Goal: Task Accomplishment & Management: Manage account settings

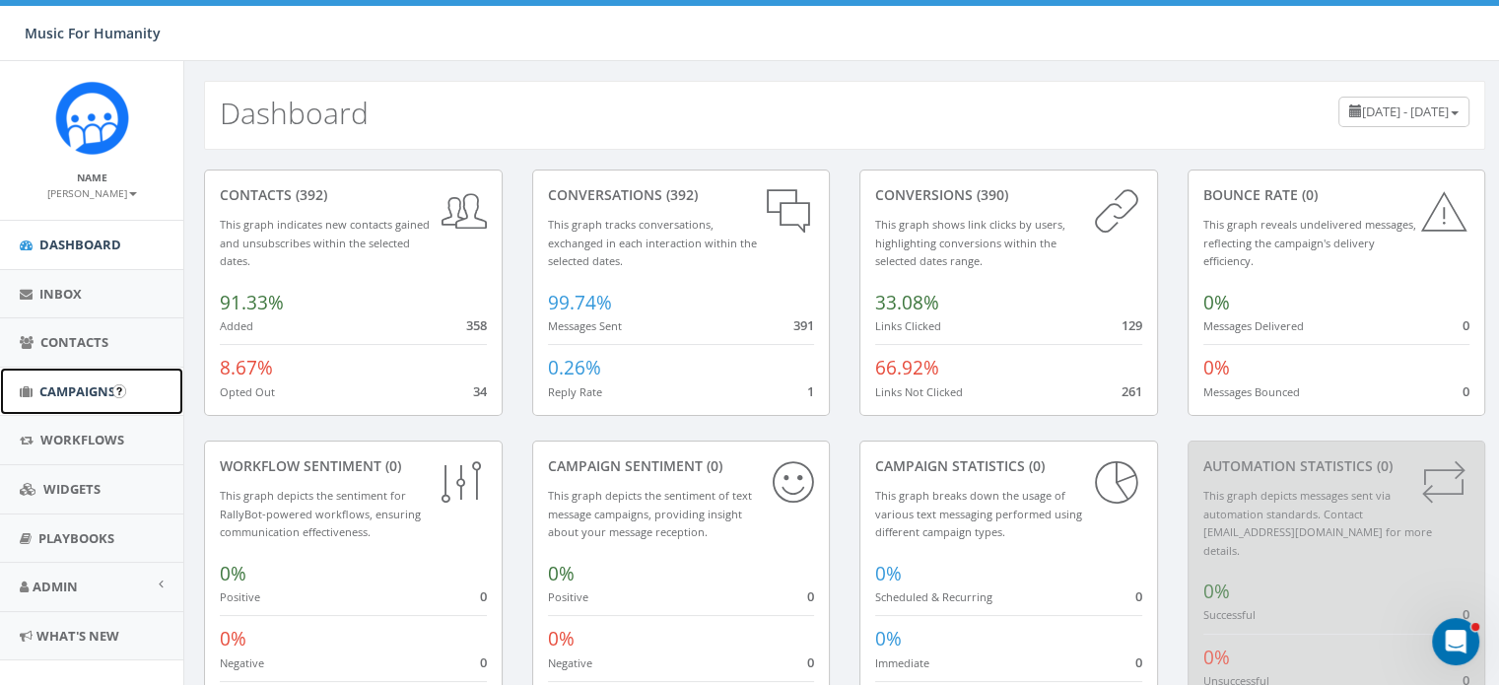
click at [88, 385] on span "Campaigns" at bounding box center [77, 391] width 76 height 18
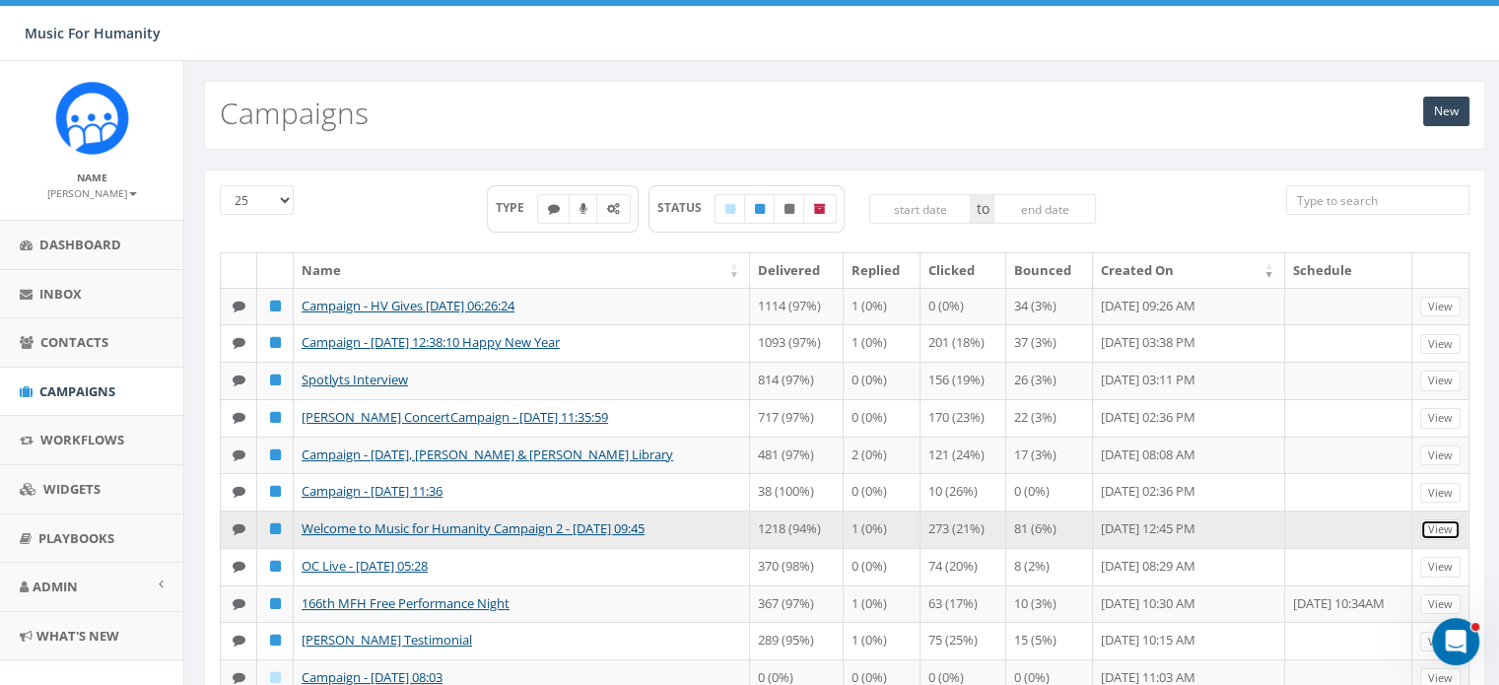
click at [1435, 540] on link "View" at bounding box center [1440, 529] width 40 height 21
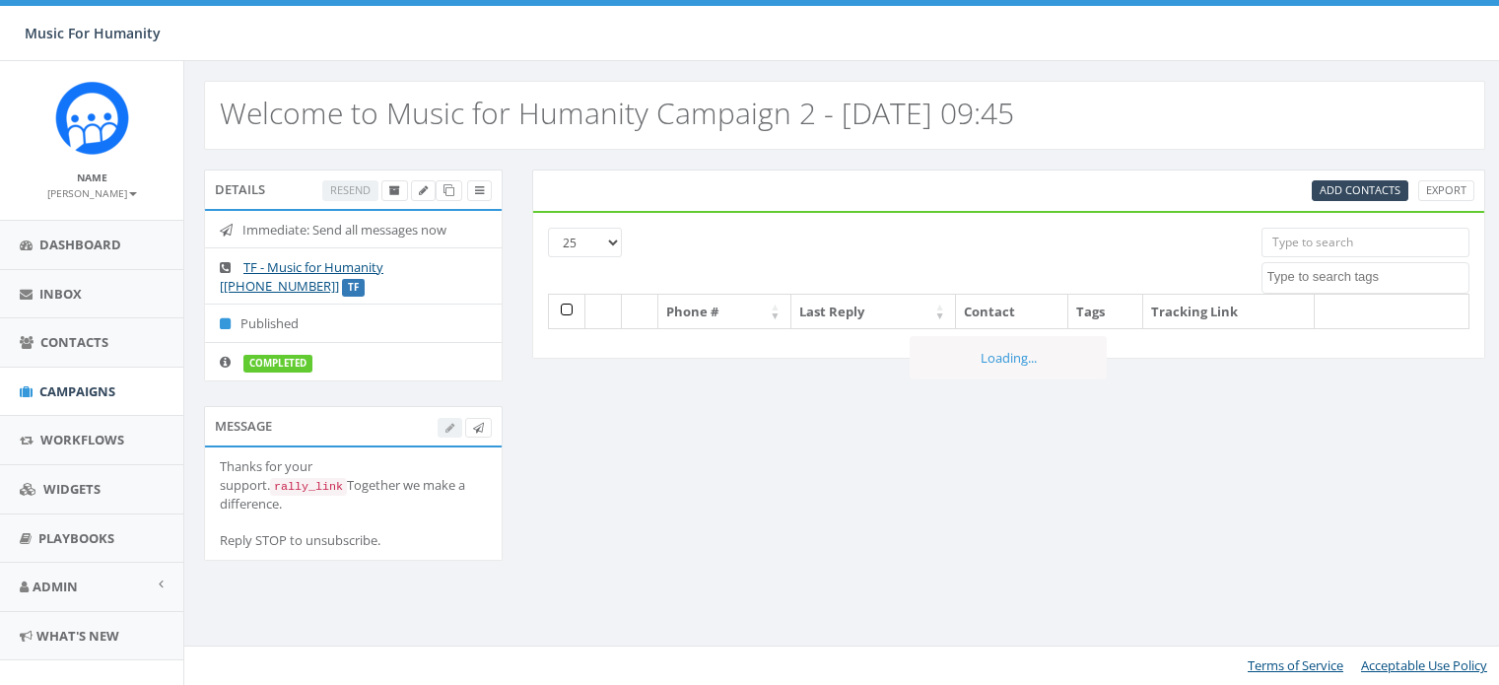
select select
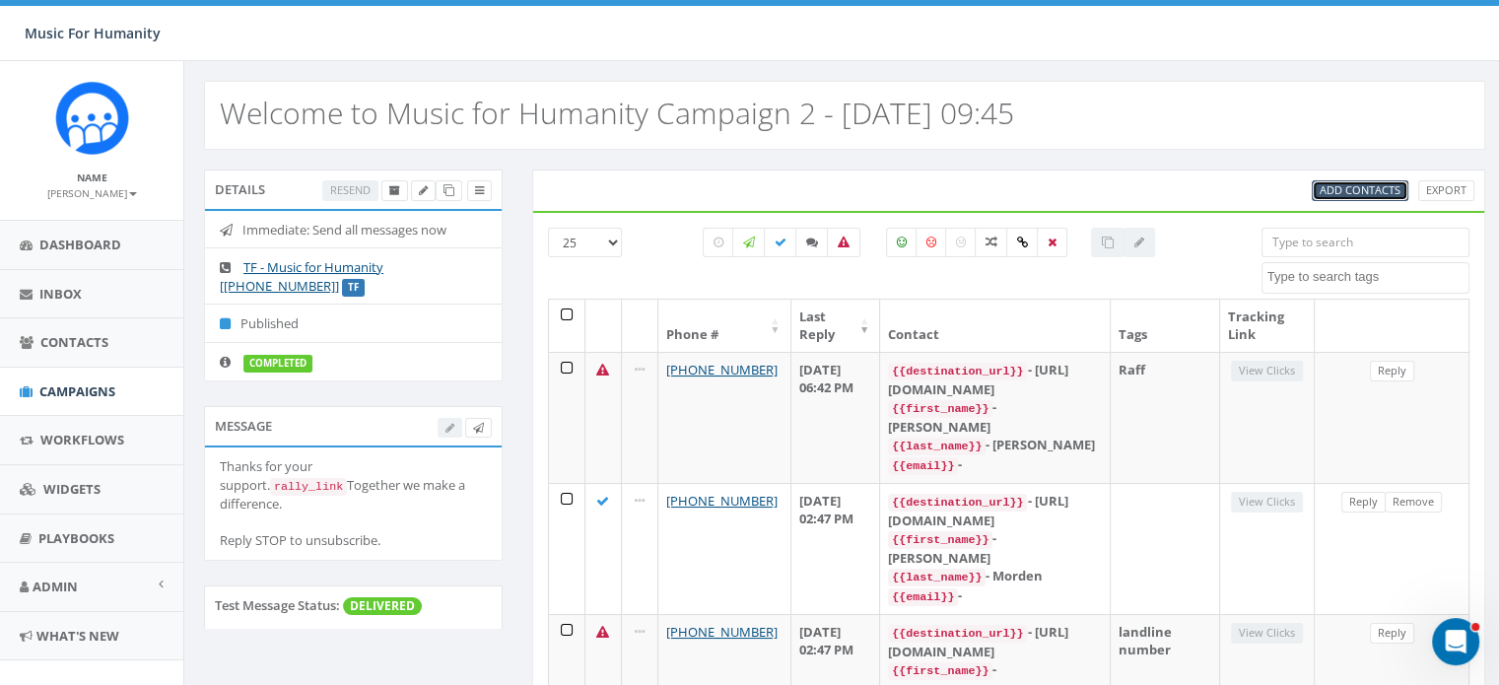
click at [1342, 189] on span "Add Contacts" at bounding box center [1360, 189] width 81 height 15
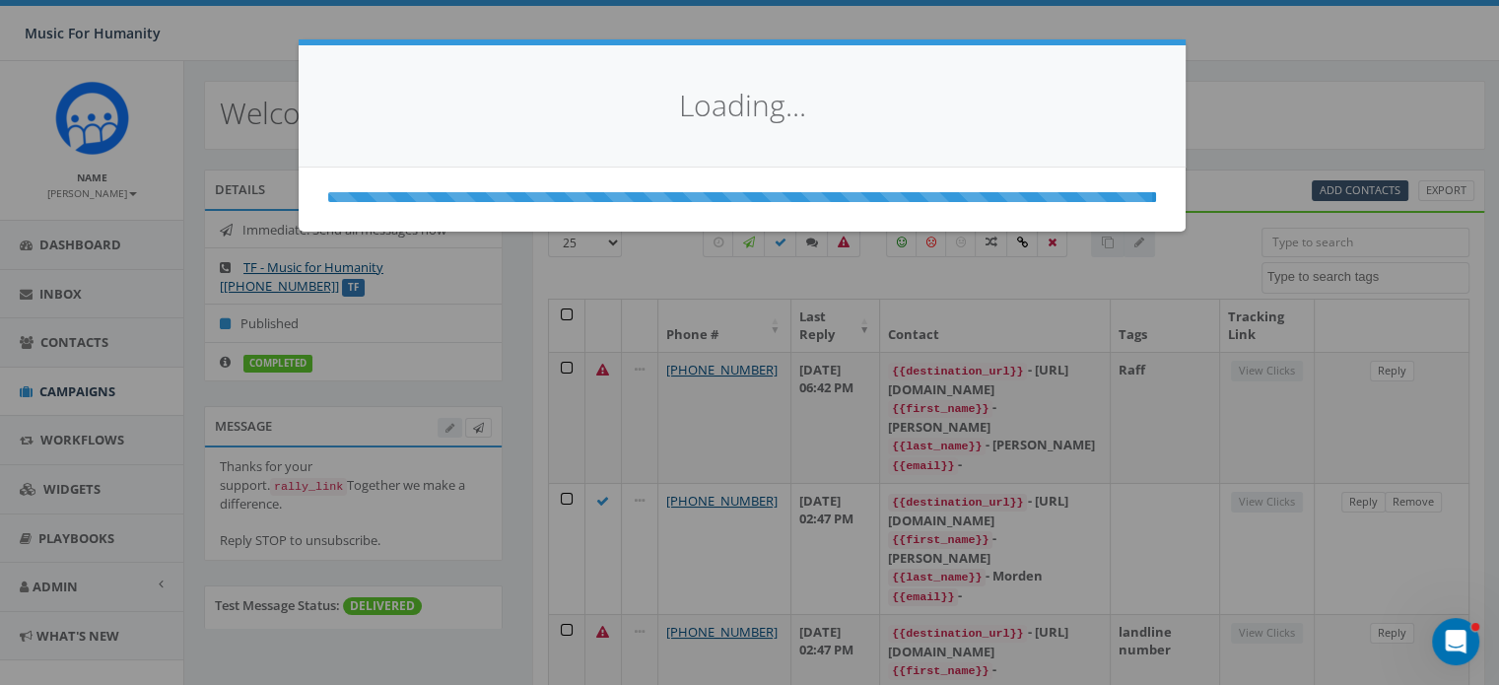
select select
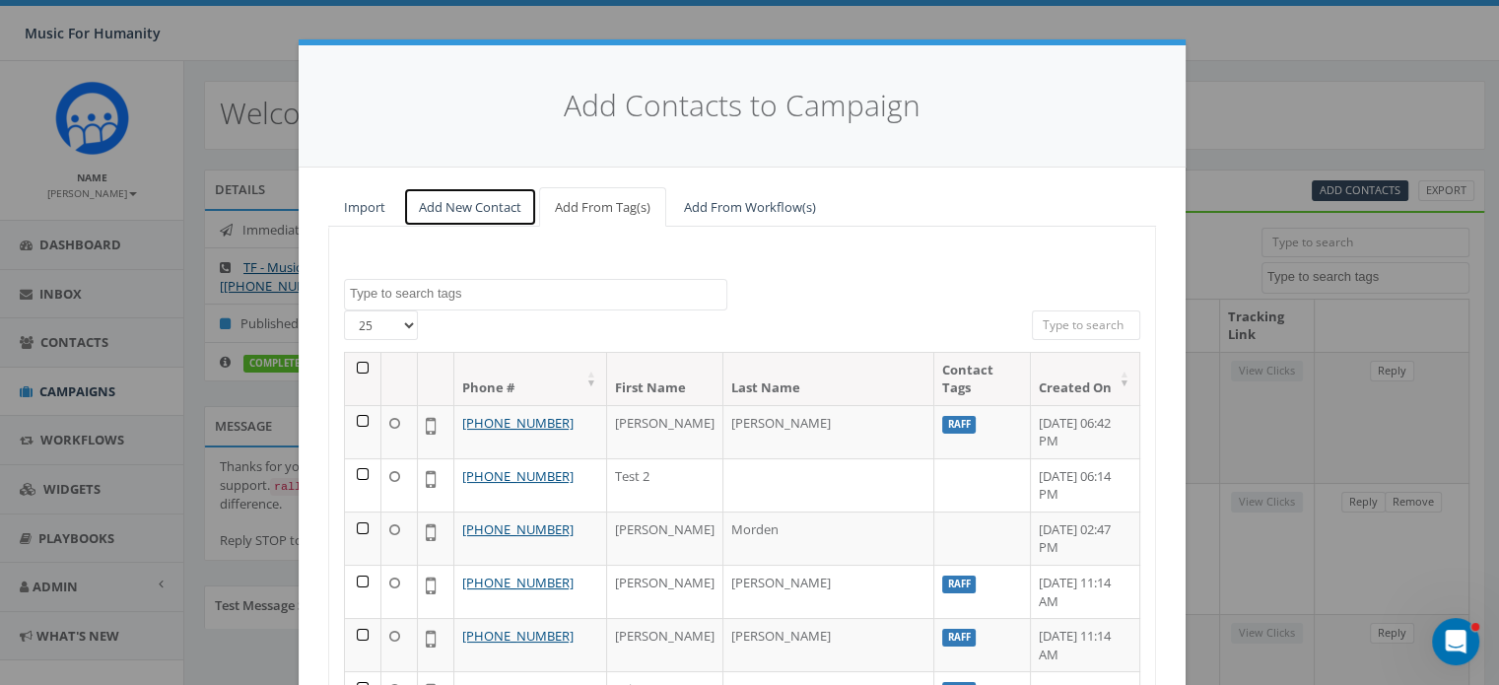
click at [475, 209] on link "Add New Contact" at bounding box center [470, 207] width 134 height 40
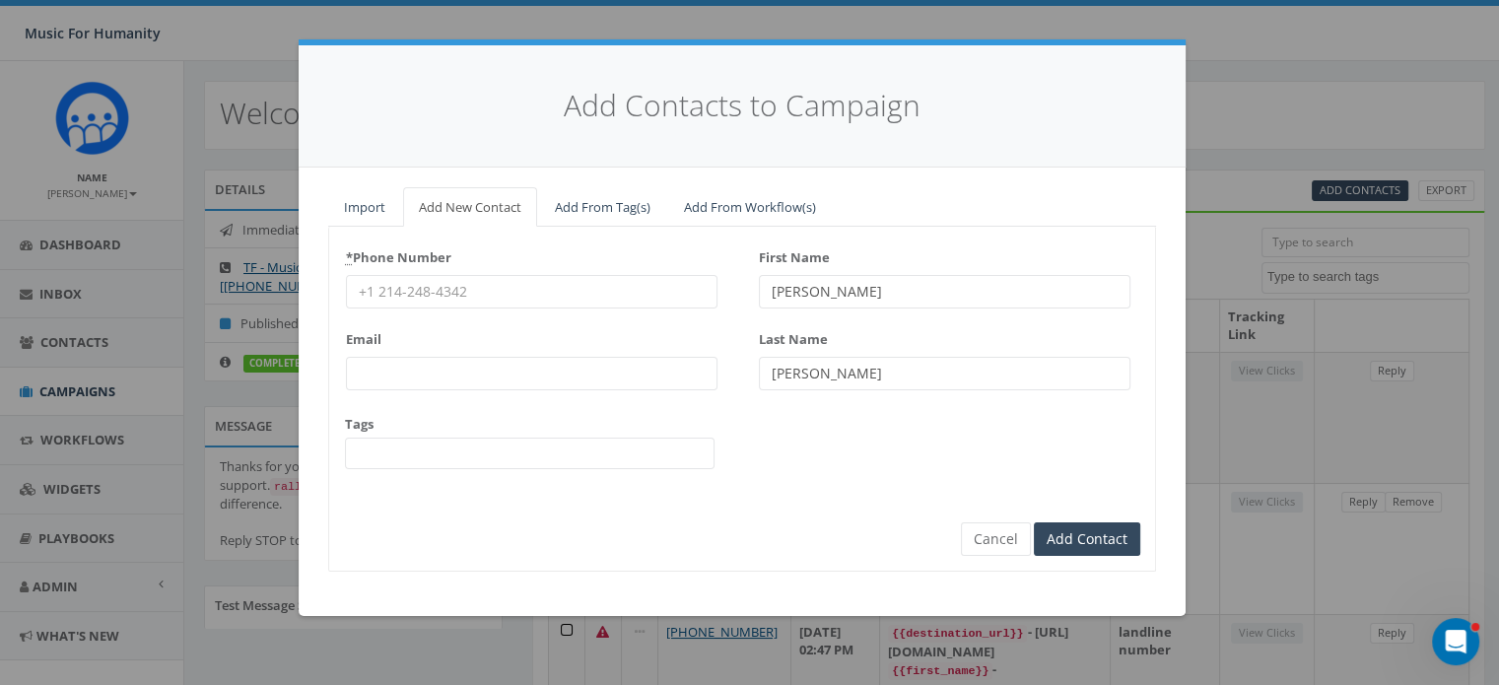
click at [480, 286] on input "* Phone Number" at bounding box center [532, 292] width 372 height 34
paste input "607-280-4531"
click at [480, 286] on input "607-280-4531" at bounding box center [532, 292] width 372 height 34
type input "607-280-4531"
type input "Matthew"
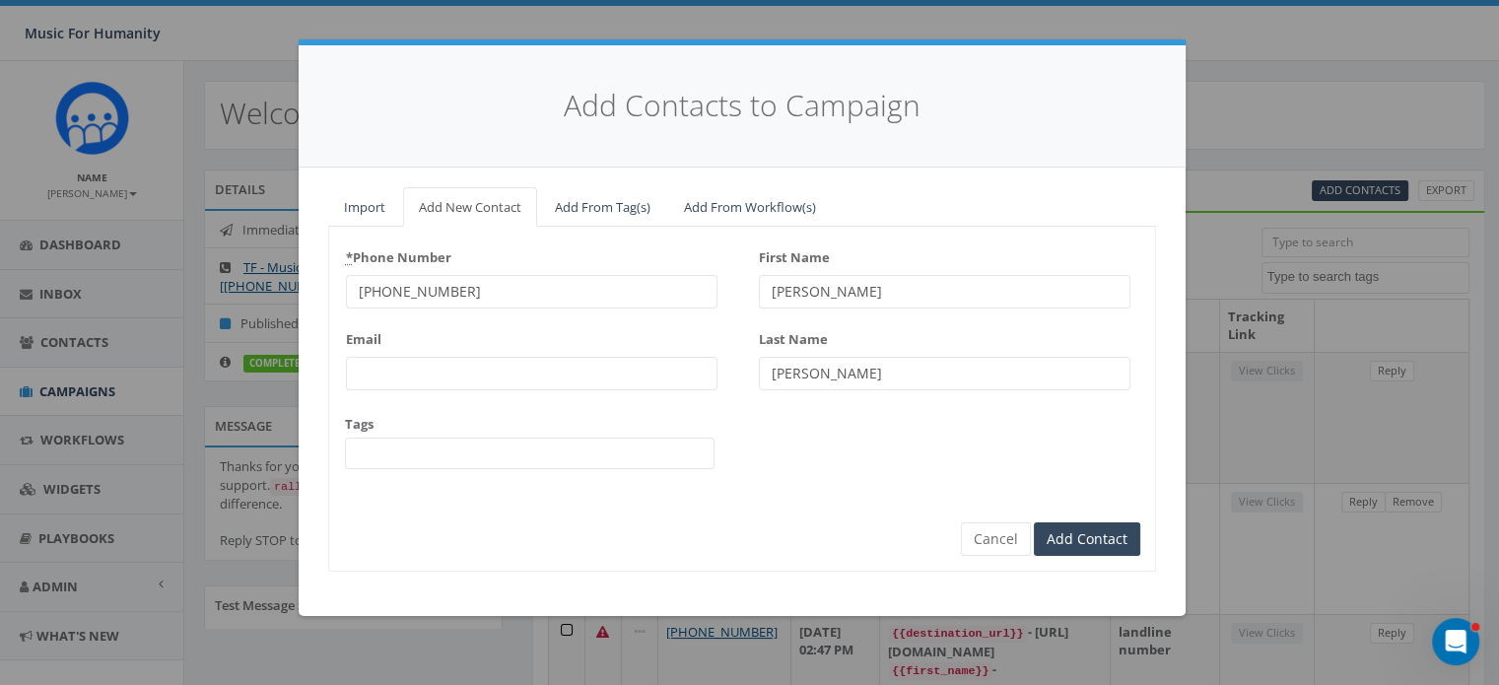
type input "Albeck"
click at [1034, 522] on input "Add Contact" at bounding box center [1087, 539] width 106 height 34
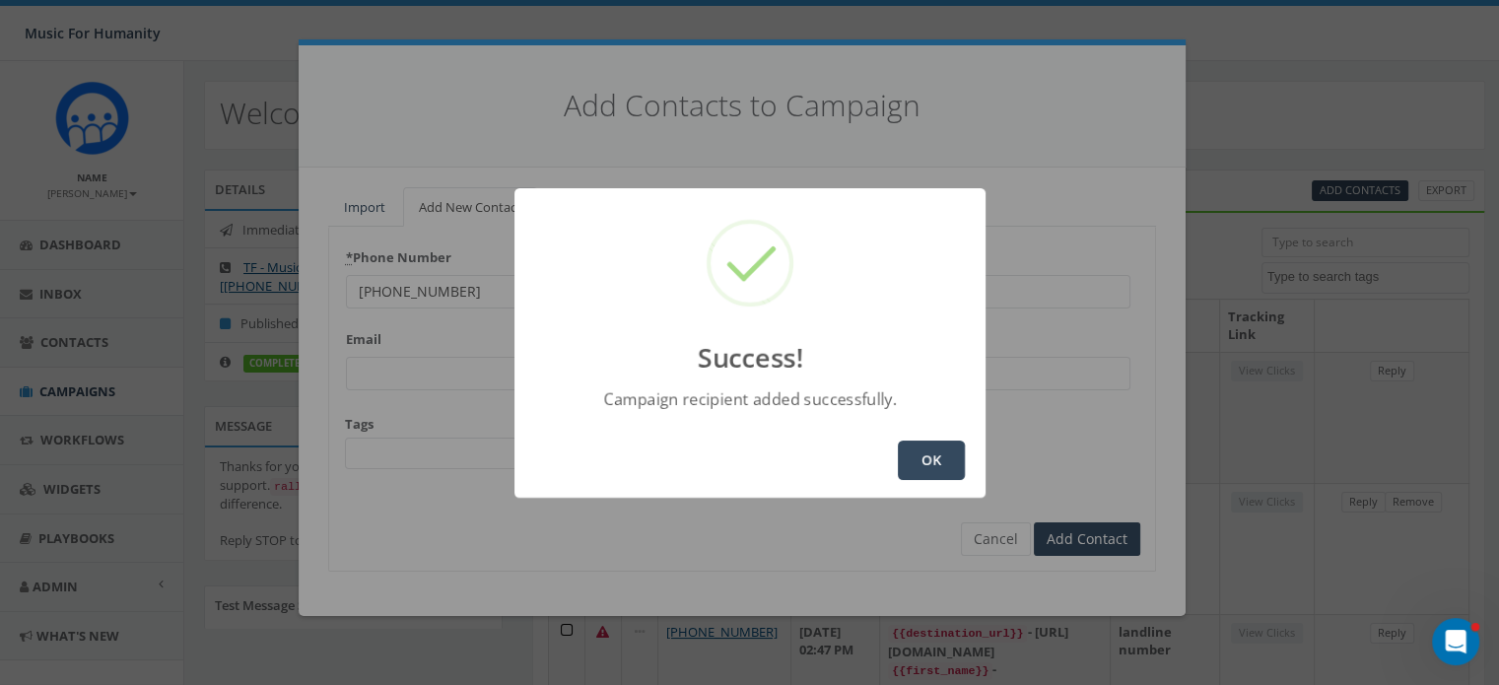
click at [919, 450] on button "OK" at bounding box center [931, 460] width 67 height 39
